Goal: Check status: Check status

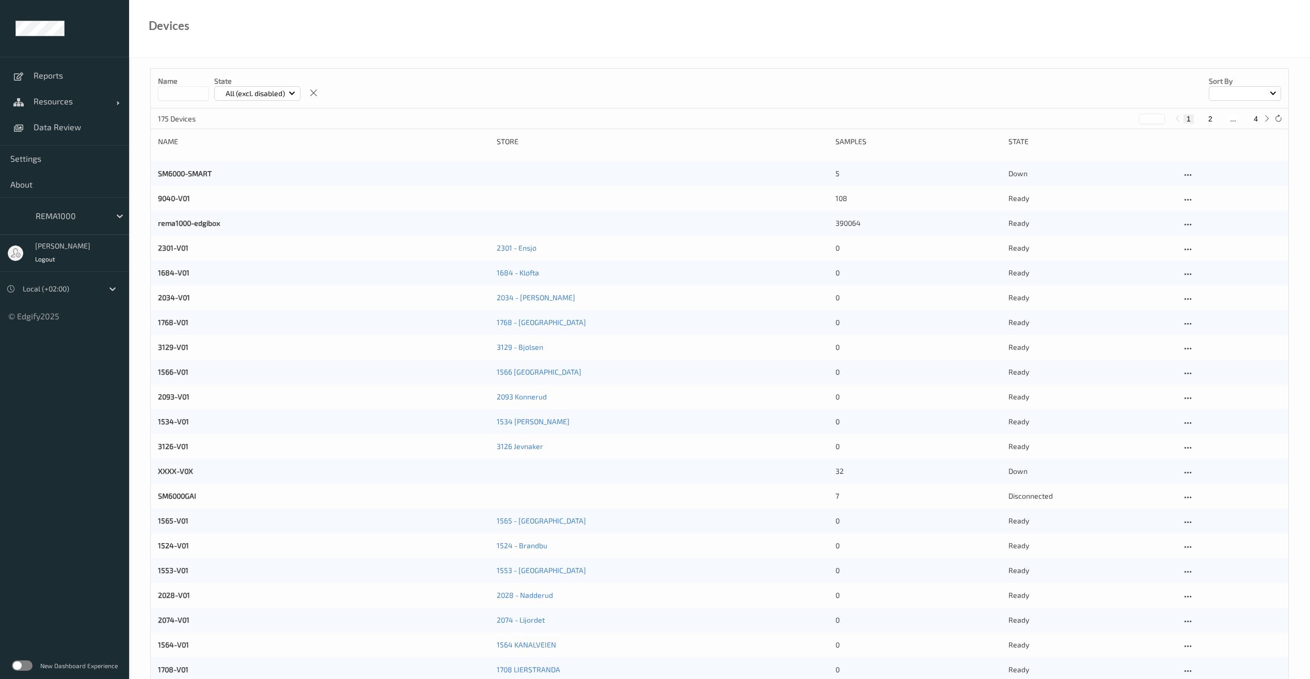
drag, startPoint x: 176, startPoint y: 97, endPoint x: 182, endPoint y: 95, distance: 5.9
click at [176, 97] on input at bounding box center [183, 93] width 51 height 14
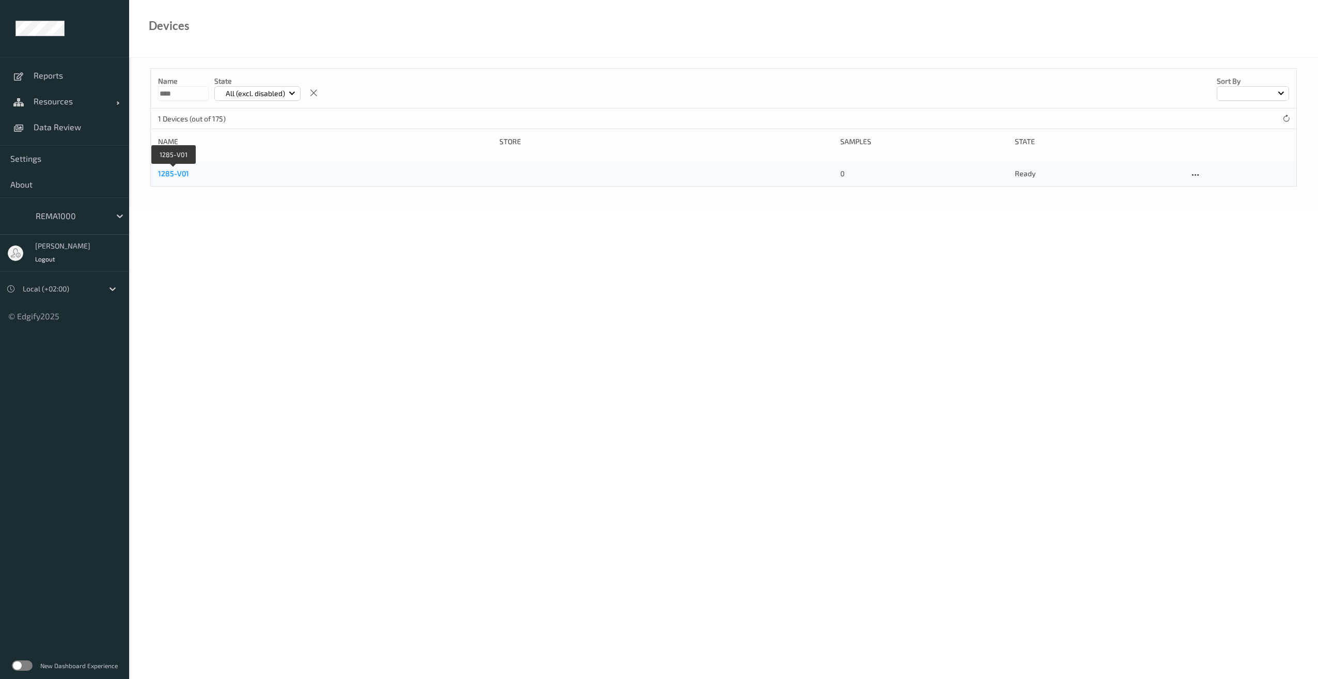
type input "****"
click at [173, 170] on link "1285-V01" at bounding box center [173, 173] width 31 height 9
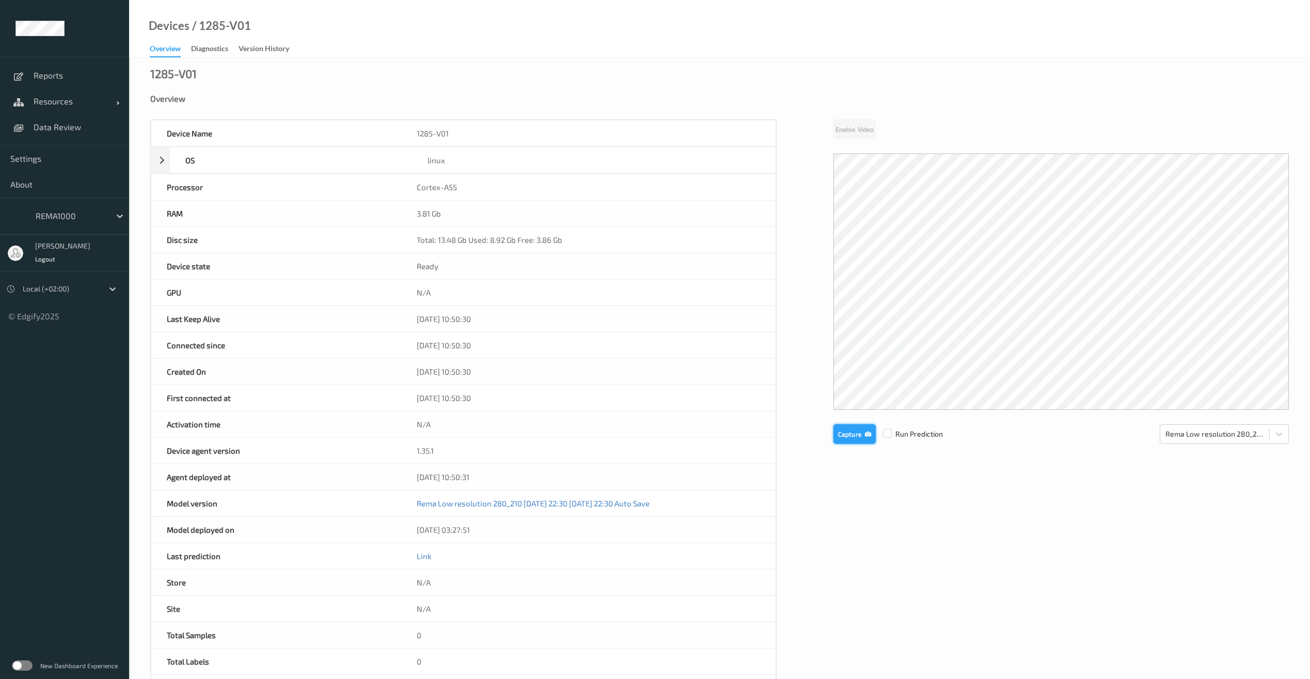
click at [861, 438] on button "Capture" at bounding box center [854, 434] width 42 height 20
click at [843, 524] on button "Capture" at bounding box center [854, 520] width 42 height 20
